Goal: Transaction & Acquisition: Obtain resource

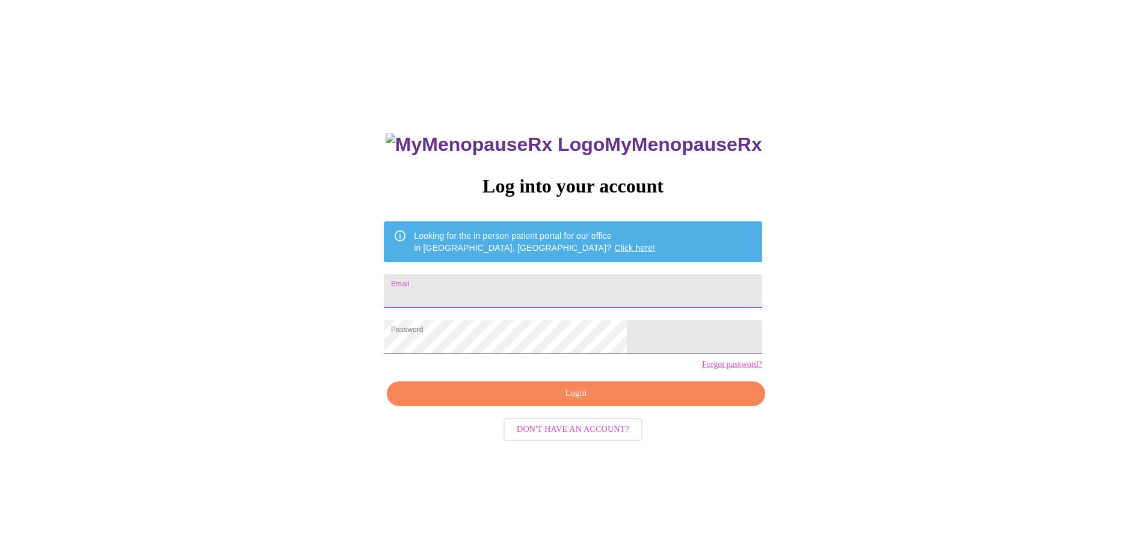
click at [471, 283] on input "Email" at bounding box center [573, 291] width 378 height 34
type input "cpetrelli@comcast.net"
click at [555, 401] on span "Login" at bounding box center [576, 393] width 350 height 15
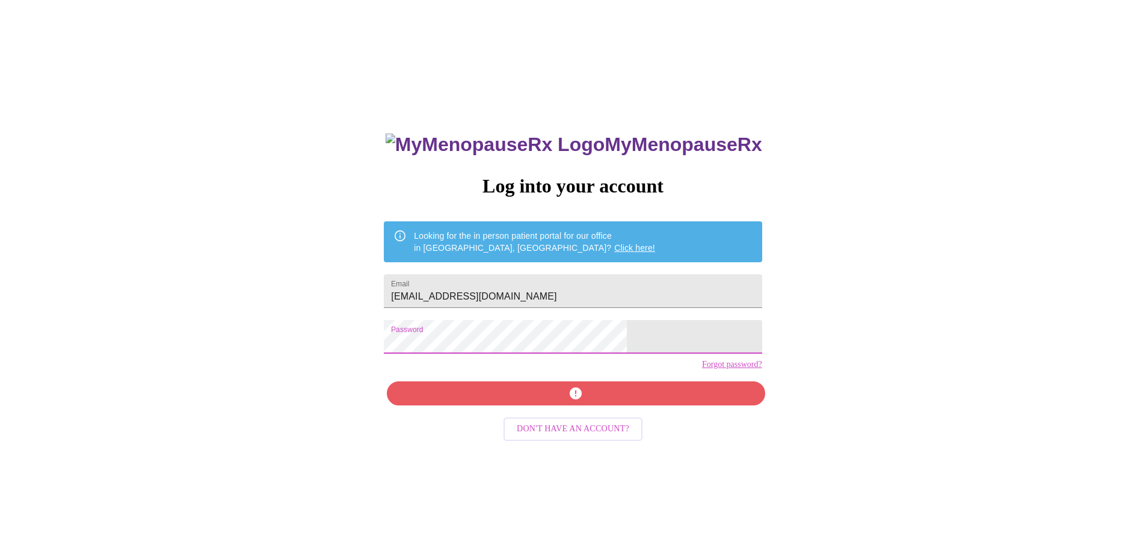
click at [405, 344] on div "MyMenopauseRx Log into your account Looking for the in person patient portal fo…" at bounding box center [573, 334] width 1137 height 658
click at [478, 401] on span "Login" at bounding box center [576, 393] width 350 height 15
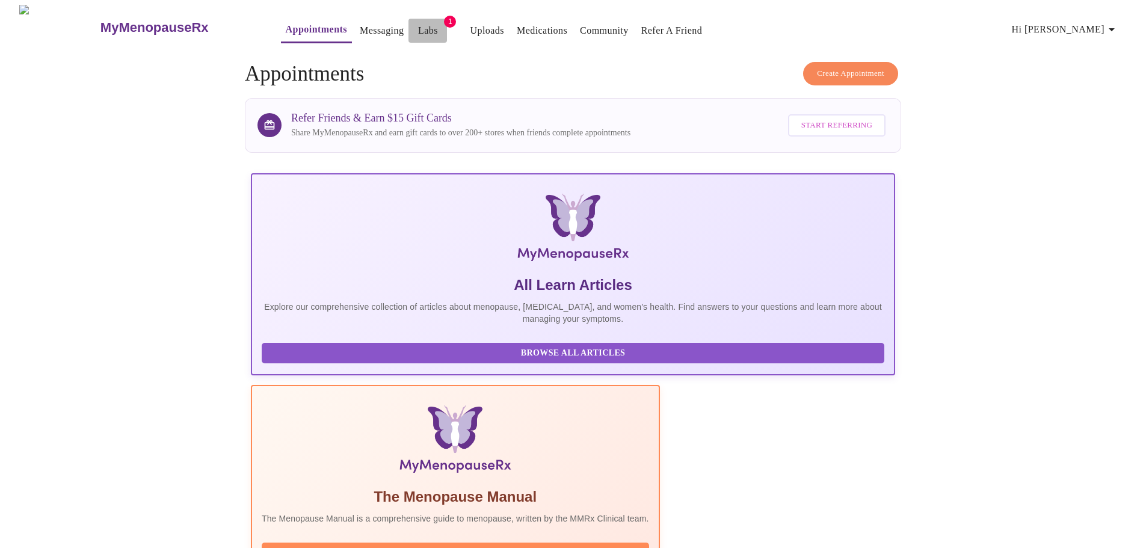
click at [413, 22] on span "Labs" at bounding box center [427, 30] width 29 height 17
click at [418, 23] on link "Labs" at bounding box center [428, 30] width 20 height 17
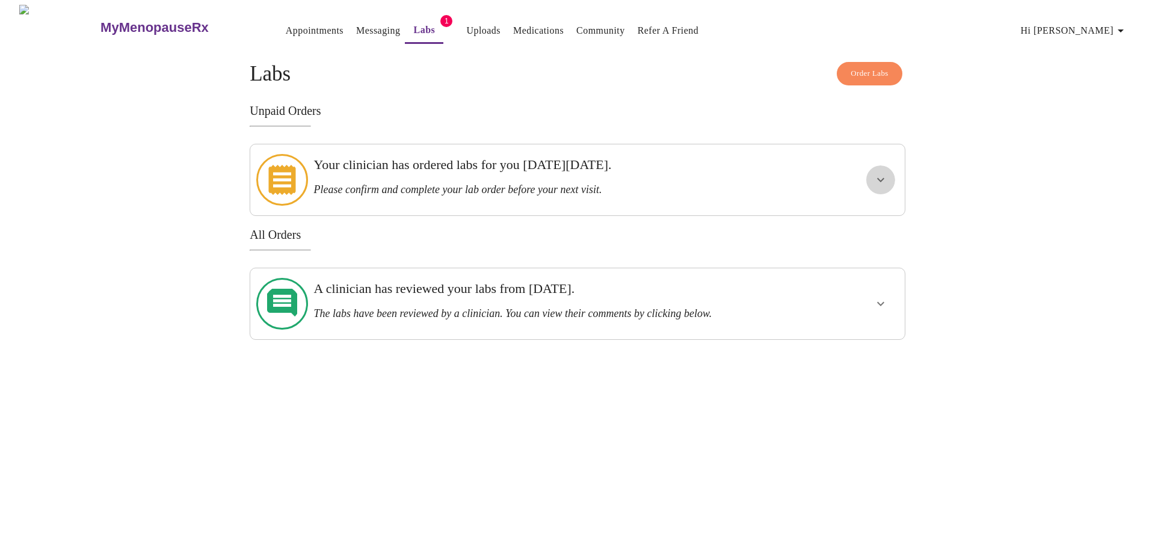
click at [880, 178] on icon "show more" at bounding box center [881, 180] width 14 height 14
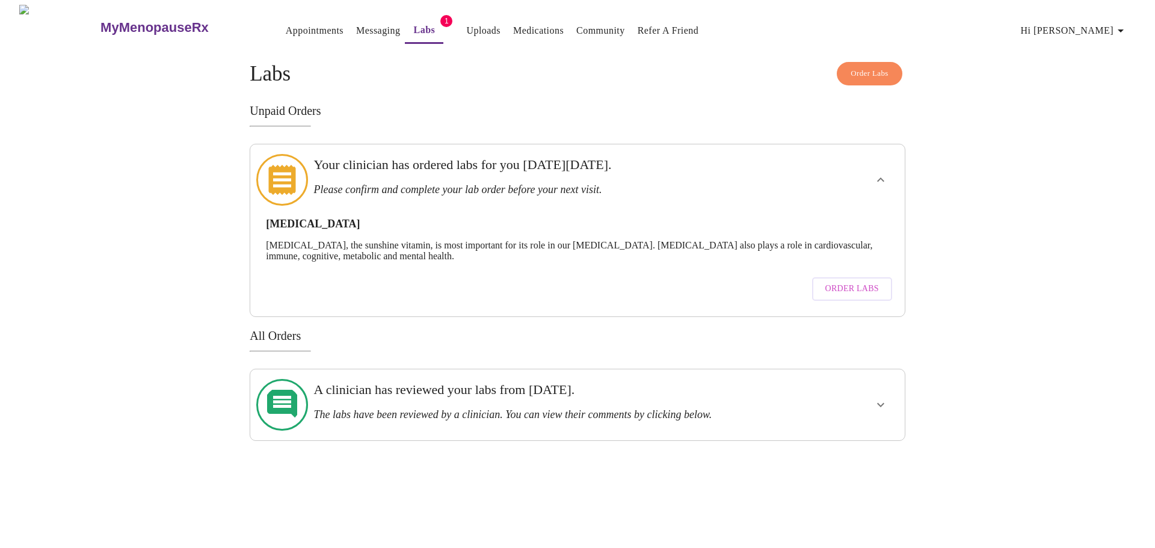
click at [841, 282] on span "Order Labs" at bounding box center [853, 289] width 54 height 15
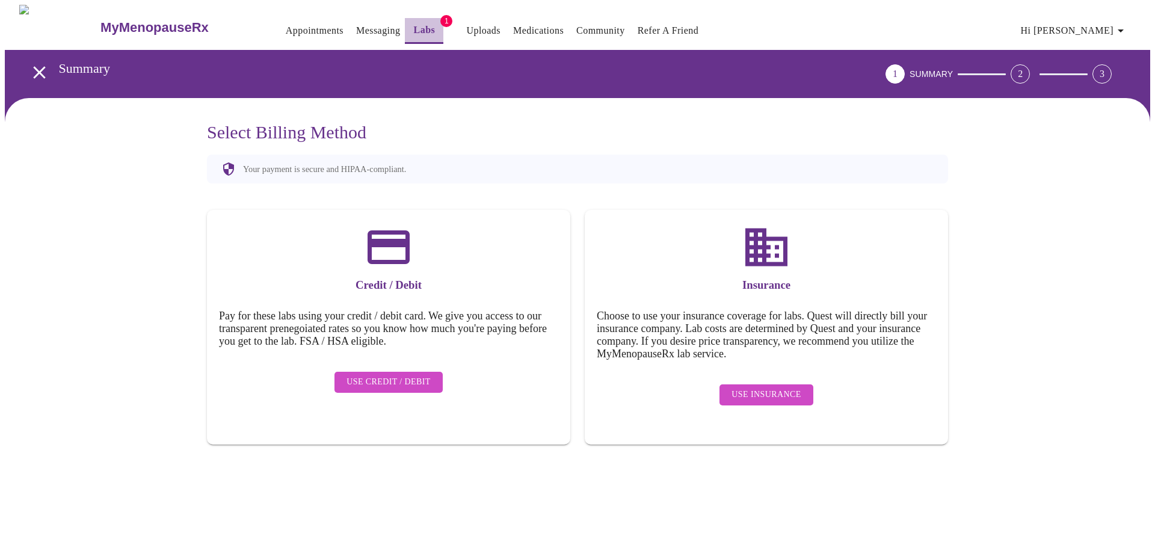
click at [414, 26] on link "Labs" at bounding box center [425, 30] width 22 height 17
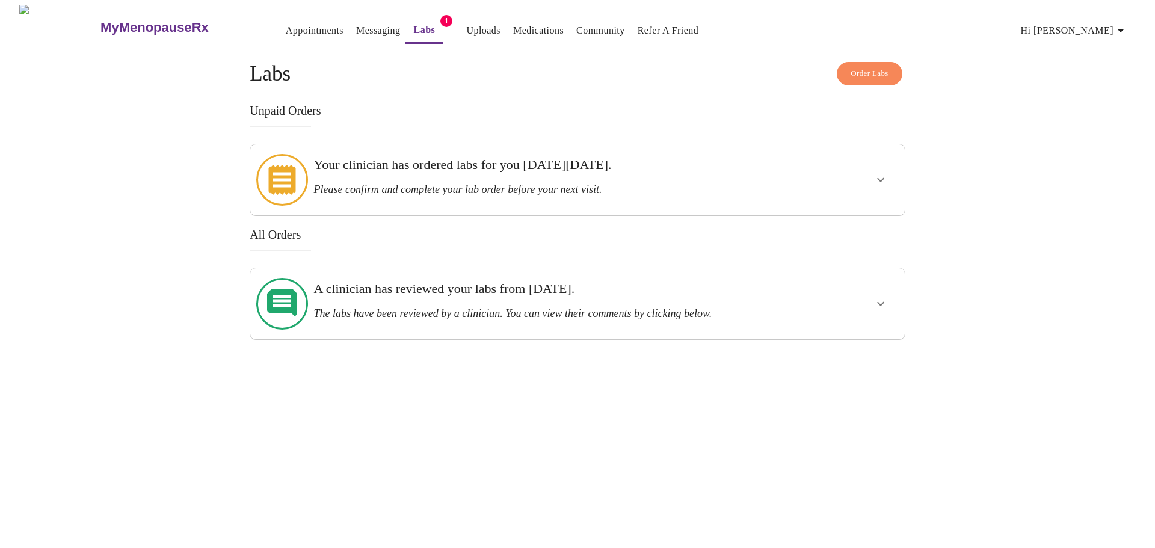
click at [878, 178] on icon "show more" at bounding box center [880, 180] width 7 height 4
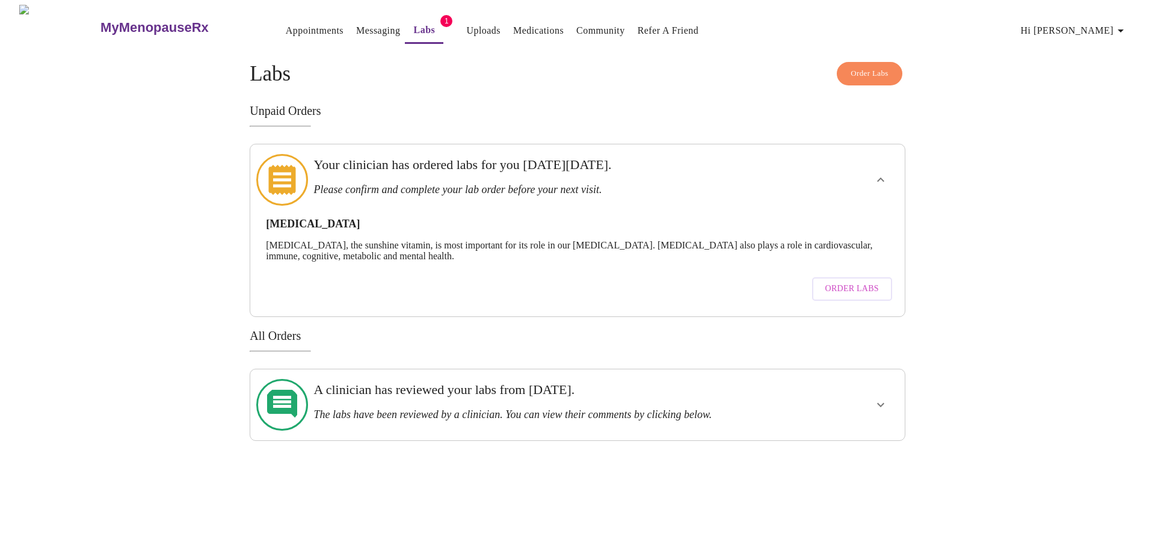
click at [285, 170] on icon at bounding box center [282, 180] width 52 height 52
click at [857, 282] on span "Order Labs" at bounding box center [853, 289] width 54 height 15
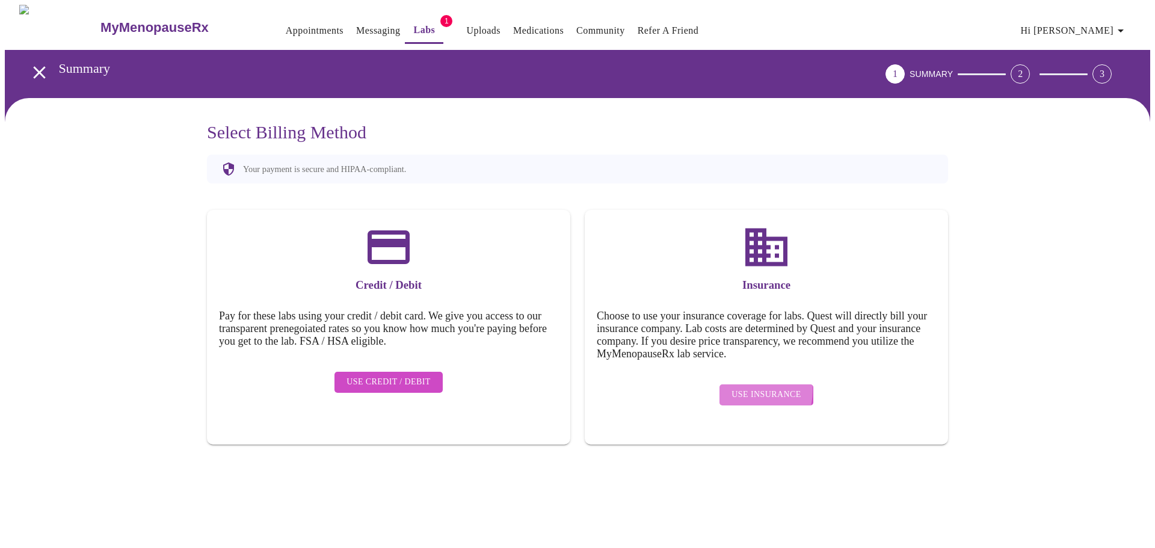
click at [746, 388] on span "Use Insurance" at bounding box center [766, 395] width 69 height 15
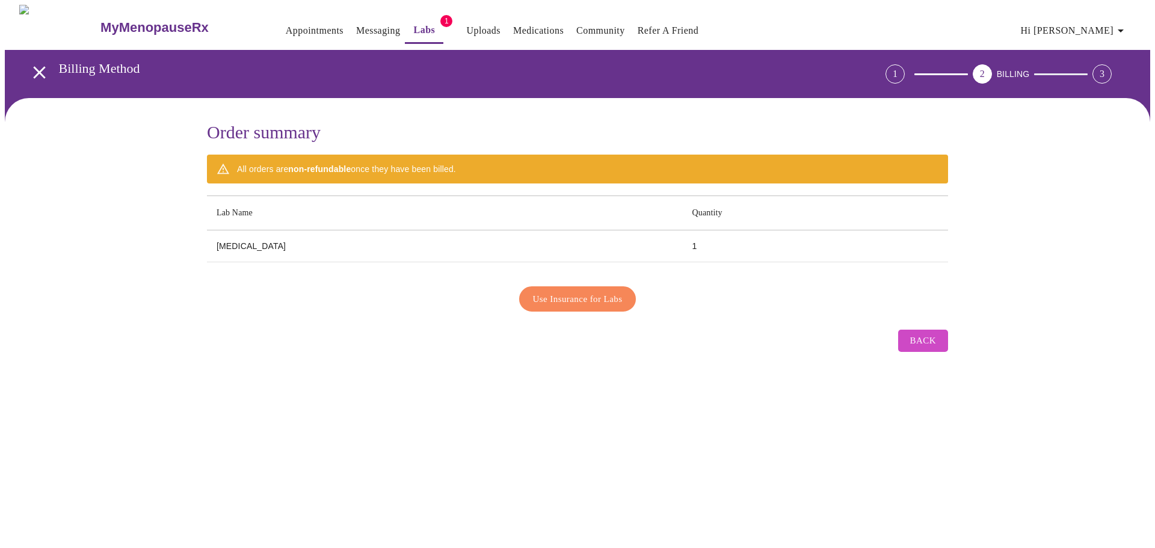
click at [587, 294] on span "Use Insurance for Labs" at bounding box center [578, 299] width 90 height 16
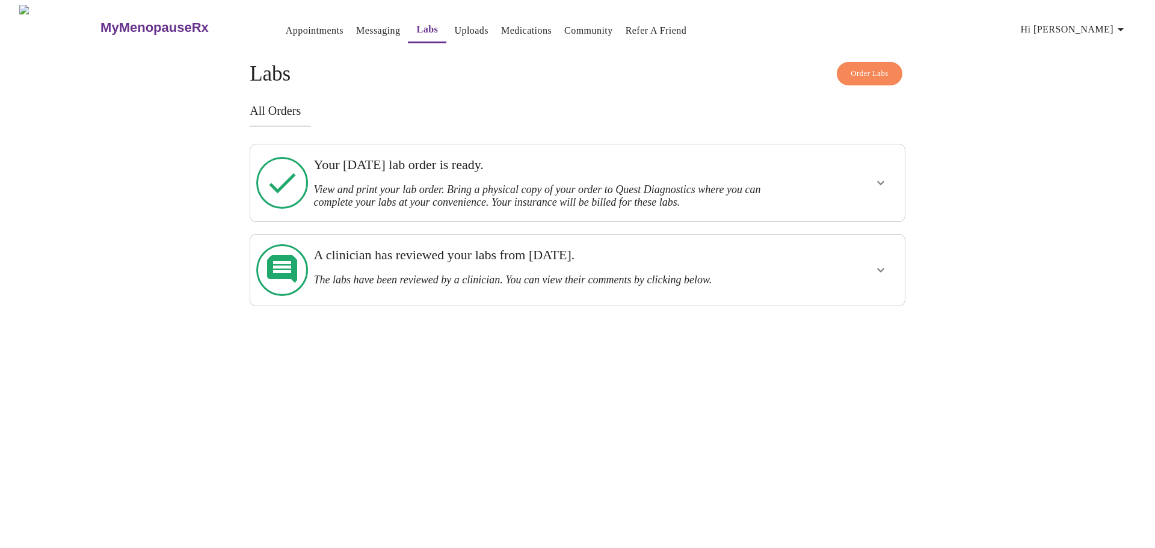
click at [878, 182] on icon "show more" at bounding box center [881, 183] width 14 height 14
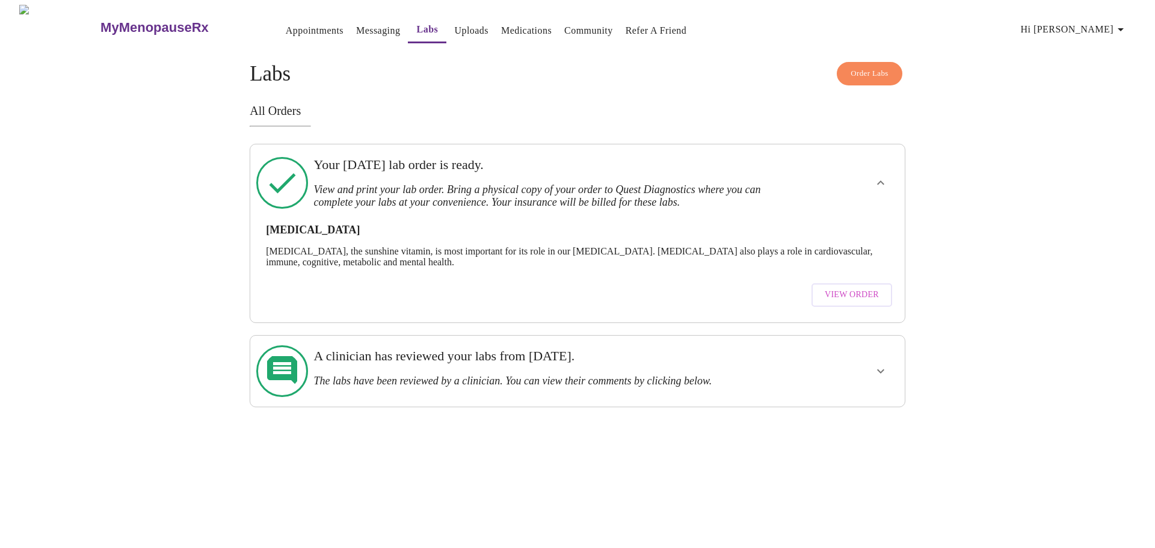
click at [840, 288] on span "View Order" at bounding box center [852, 295] width 54 height 15
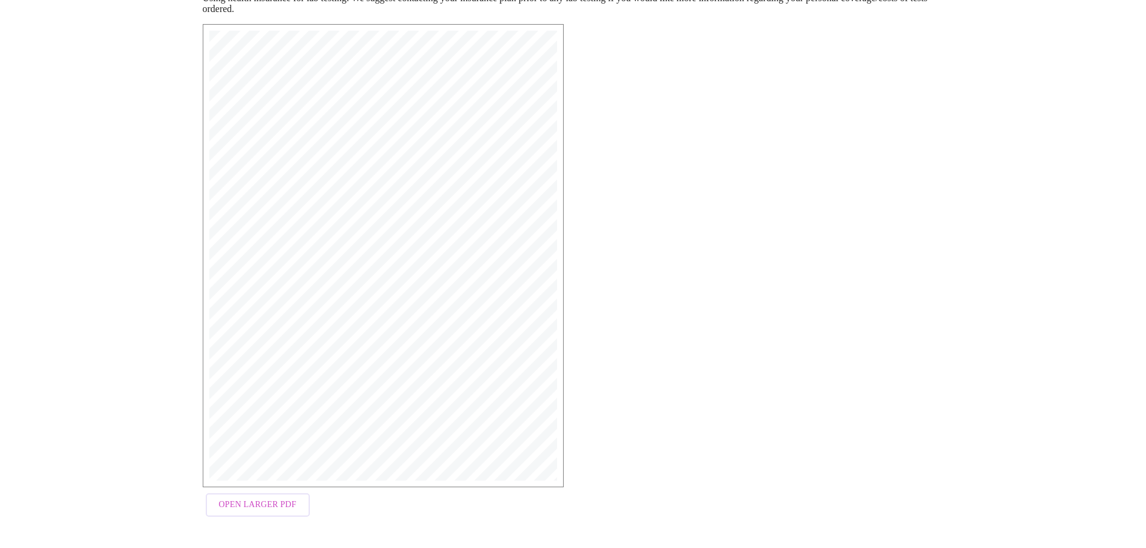
scroll to position [192, 0]
click at [277, 506] on span "Open Larger PDF" at bounding box center [258, 503] width 78 height 15
